Goal: Find specific page/section: Find specific page/section

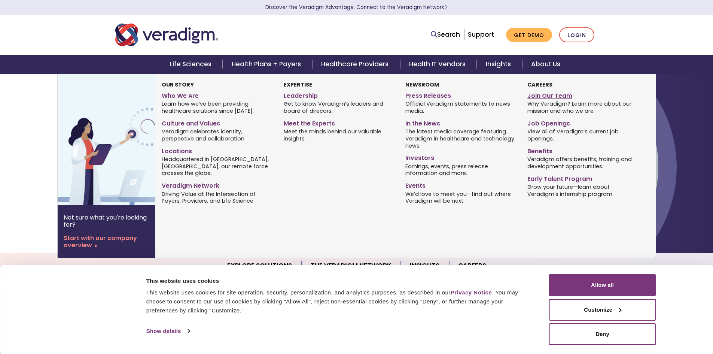
click at [549, 97] on link "Join Our Team" at bounding box center [583, 94] width 110 height 11
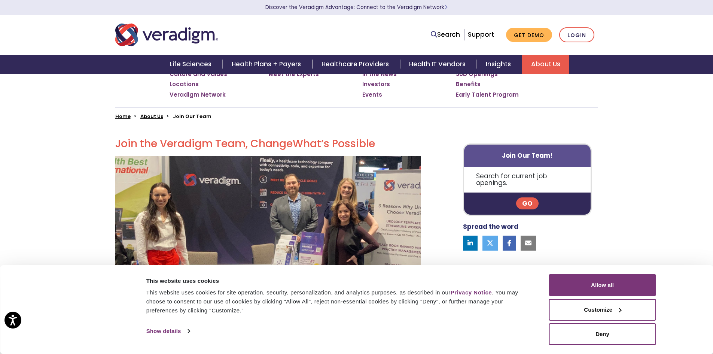
scroll to position [150, 0]
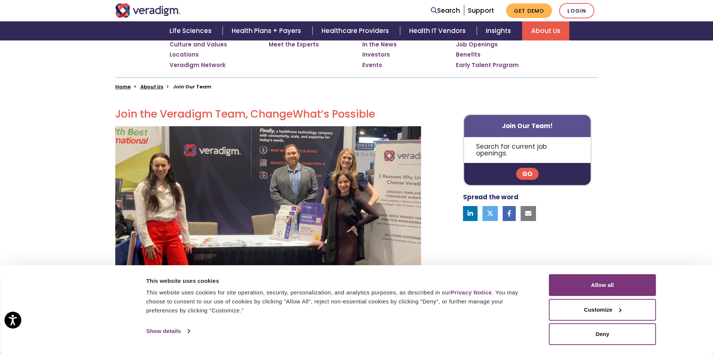
click at [529, 168] on link "Go" at bounding box center [527, 174] width 22 height 12
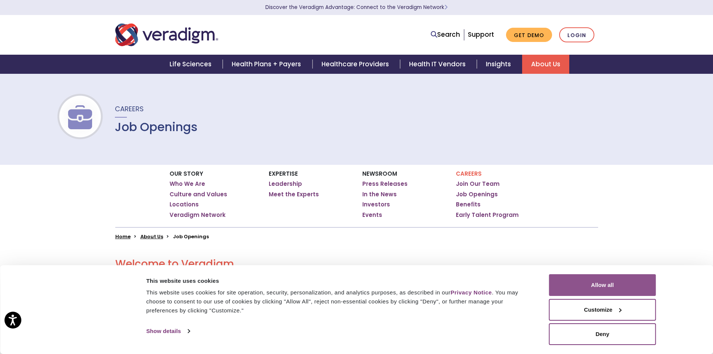
click at [607, 282] on button "Allow all" at bounding box center [602, 285] width 107 height 22
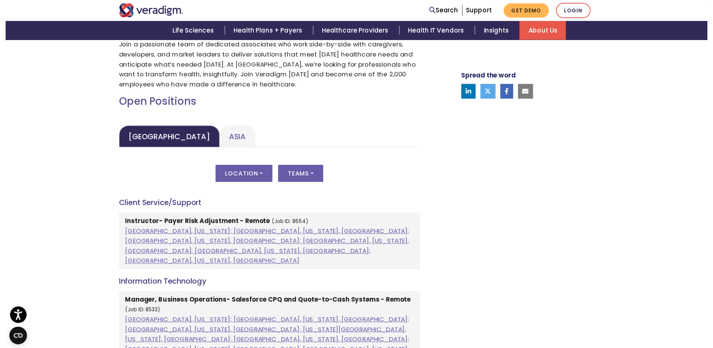
scroll to position [300, 0]
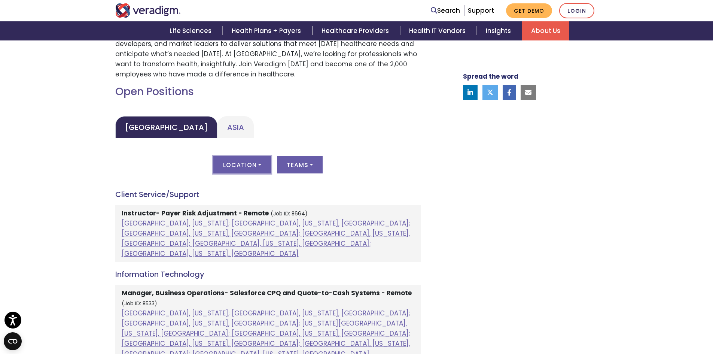
click at [258, 168] on button "Location" at bounding box center [242, 164] width 58 height 17
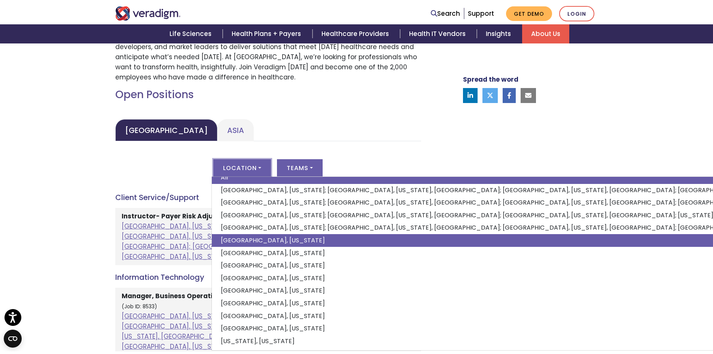
scroll to position [11, 0]
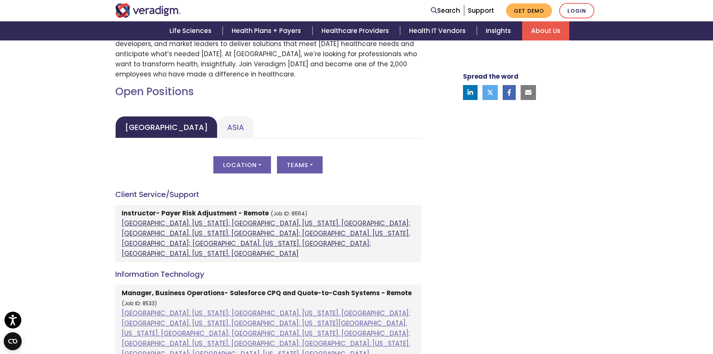
click at [193, 224] on link "Atlanta, Georgia; Chicago, Illinois, United States; Houston, Texas, United Stat…" at bounding box center [266, 239] width 289 height 40
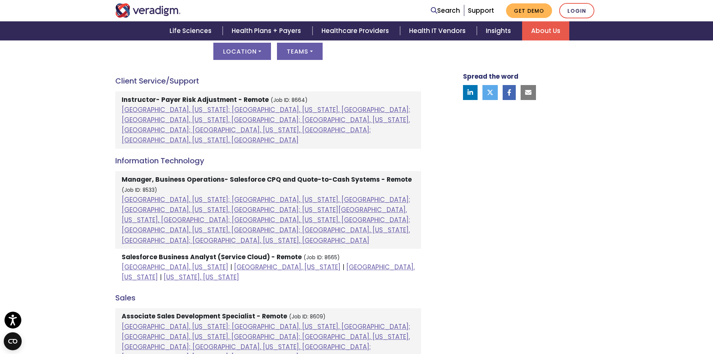
scroll to position [412, 0]
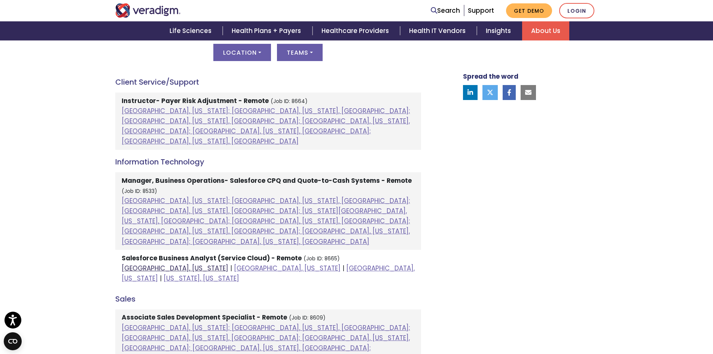
click at [164, 264] on link "Chicago, Illinois" at bounding box center [175, 268] width 107 height 9
